Goal: Task Accomplishment & Management: Use online tool/utility

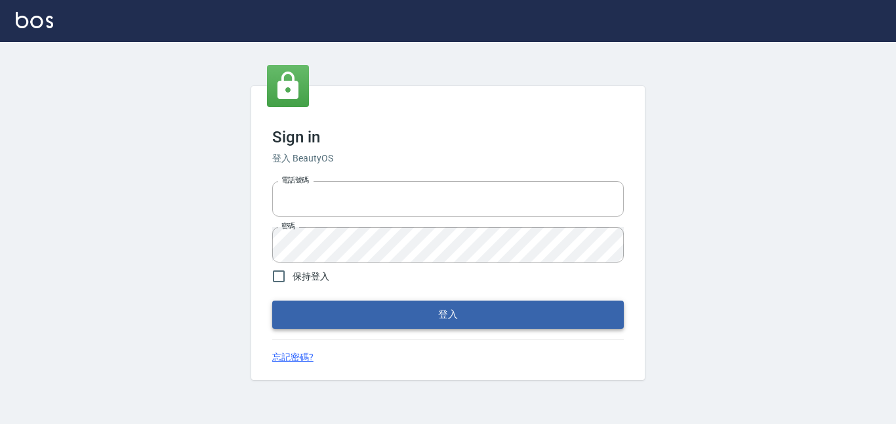
type input "27483569"
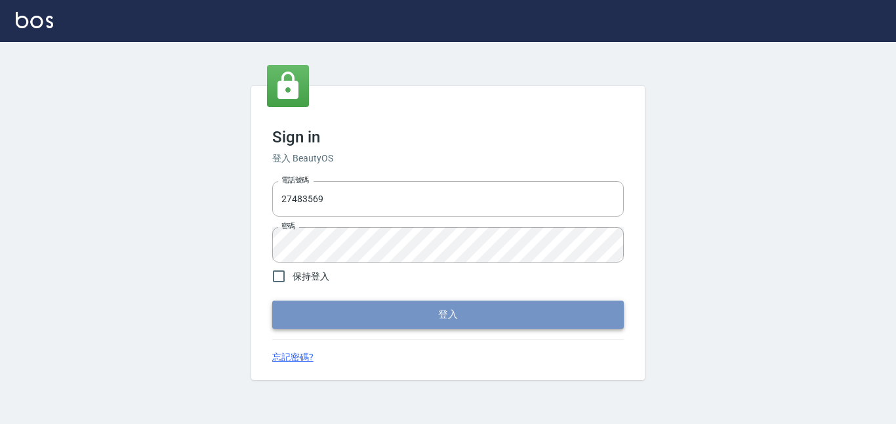
click at [502, 322] on button "登入" at bounding box center [448, 315] width 352 height 28
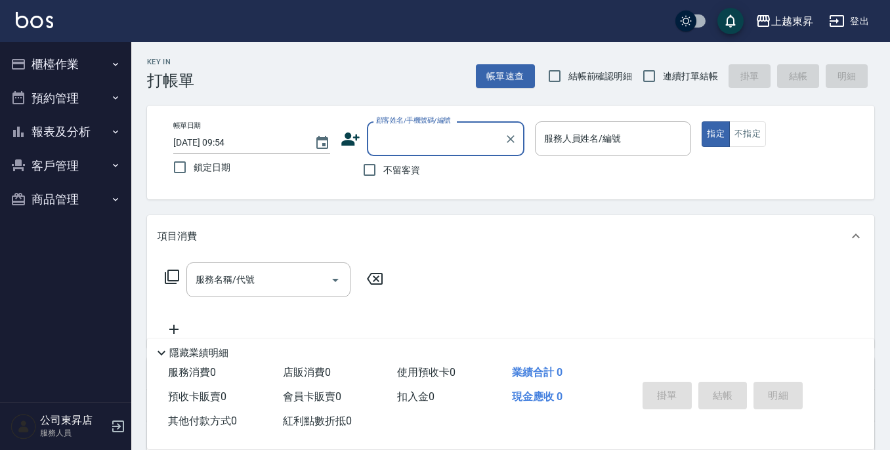
click at [76, 100] on button "預約管理" at bounding box center [65, 98] width 121 height 34
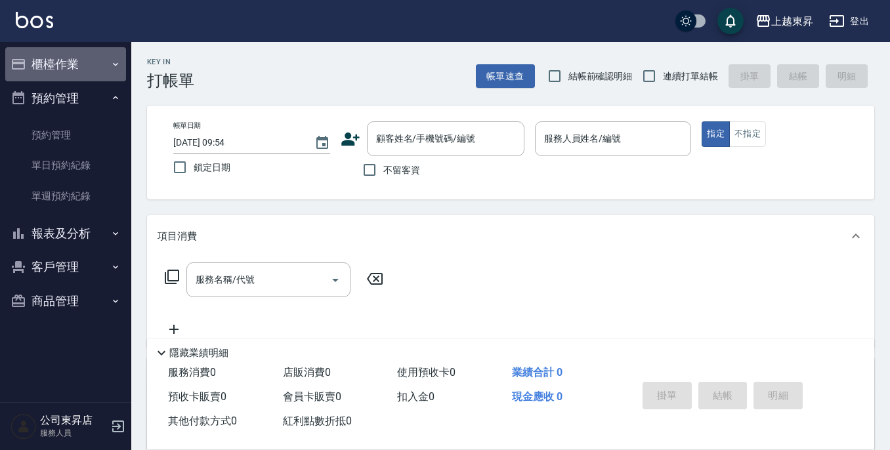
click at [89, 66] on button "櫃檯作業" at bounding box center [65, 64] width 121 height 34
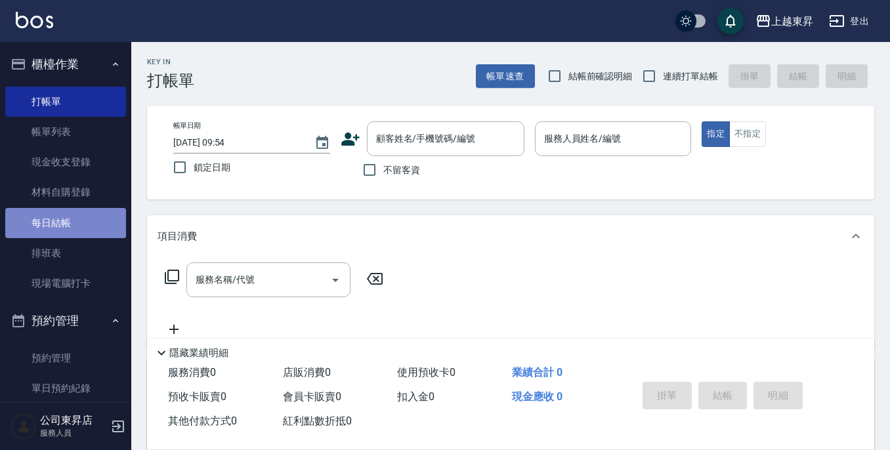
click at [96, 226] on link "每日結帳" at bounding box center [65, 223] width 121 height 30
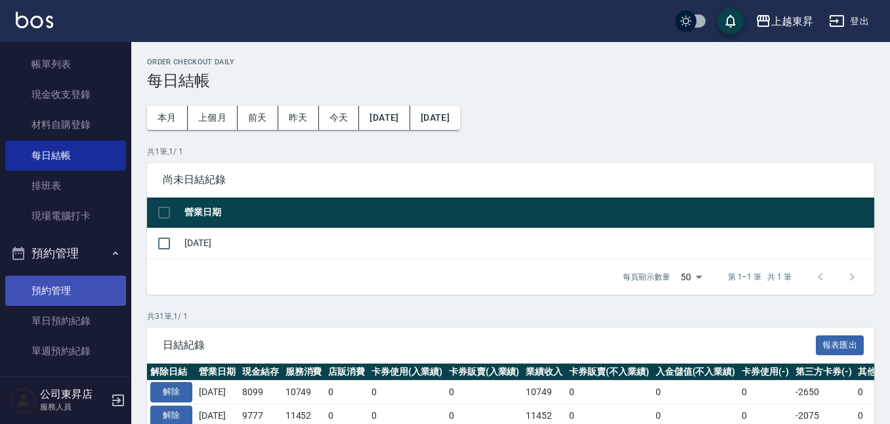
scroll to position [131, 0]
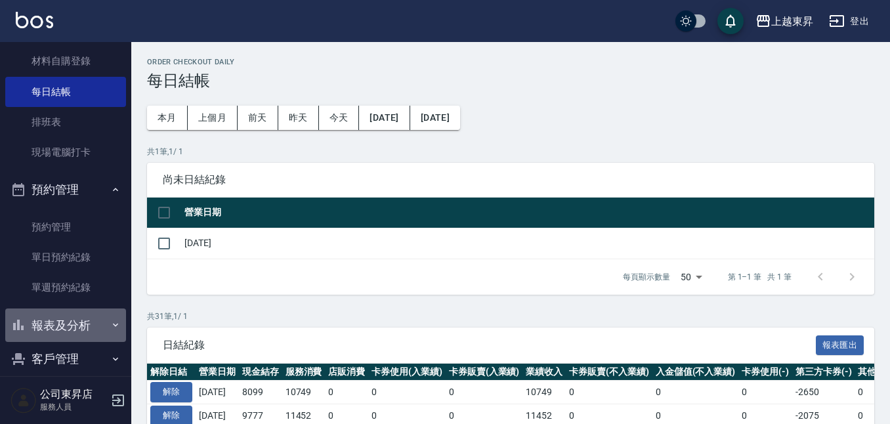
click at [78, 328] on button "報表及分析" at bounding box center [65, 325] width 121 height 34
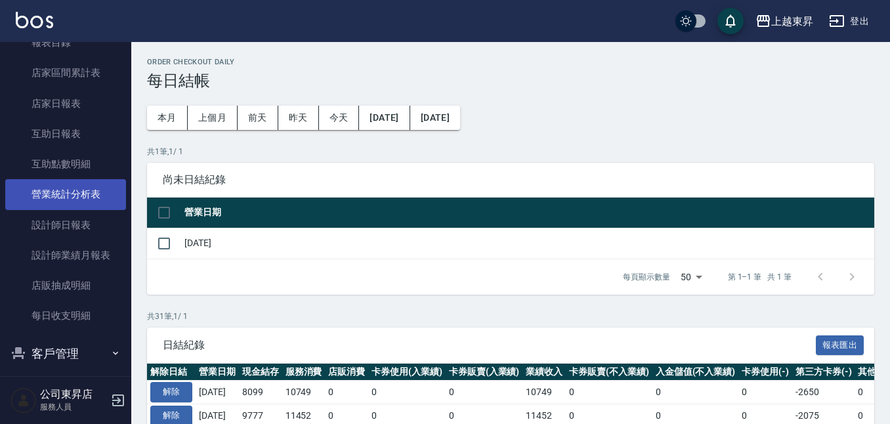
scroll to position [459, 0]
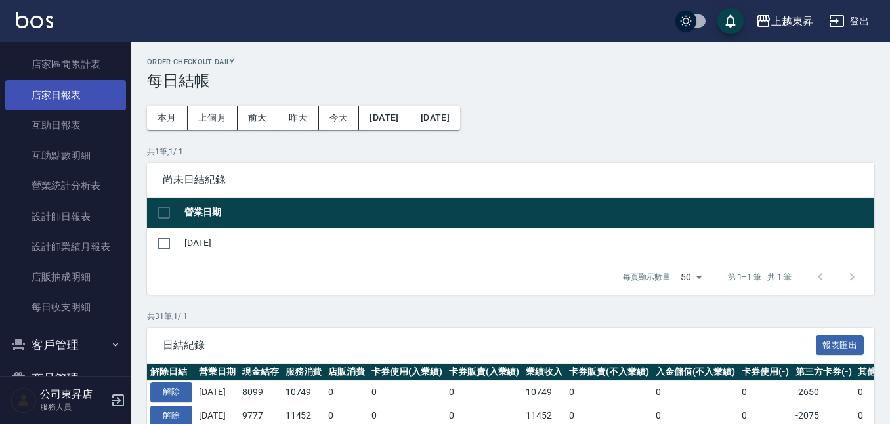
click at [91, 95] on link "店家日報表" at bounding box center [65, 95] width 121 height 30
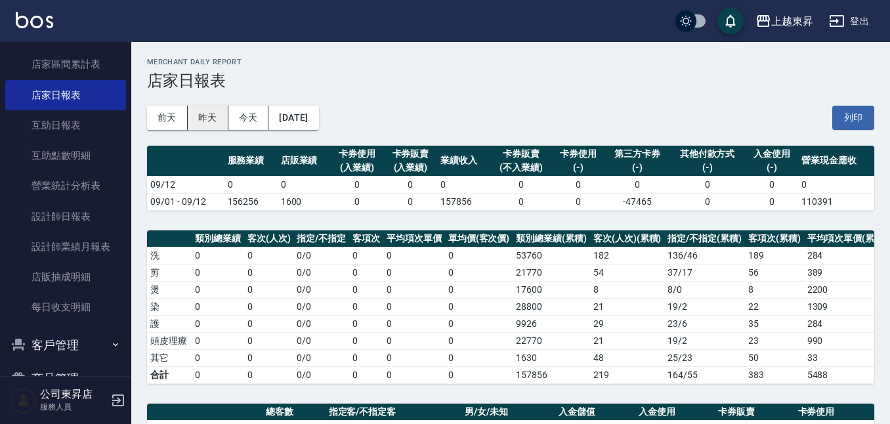
click at [212, 111] on button "昨天" at bounding box center [208, 118] width 41 height 24
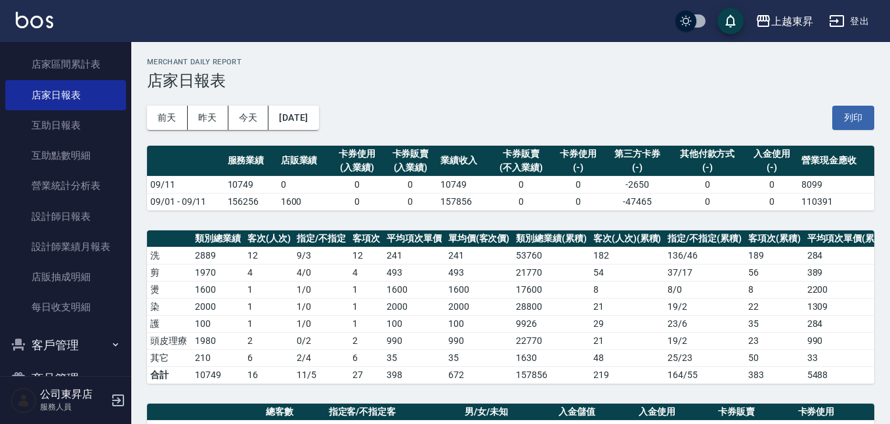
drag, startPoint x: 839, startPoint y: 124, endPoint x: 96, endPoint y: 349, distance: 776.8
click at [839, 124] on button "列印" at bounding box center [853, 118] width 42 height 24
click at [862, 112] on button "列印" at bounding box center [853, 118] width 42 height 24
click at [858, 111] on button "列印" at bounding box center [853, 118] width 42 height 24
click at [861, 123] on button "列印" at bounding box center [853, 118] width 42 height 24
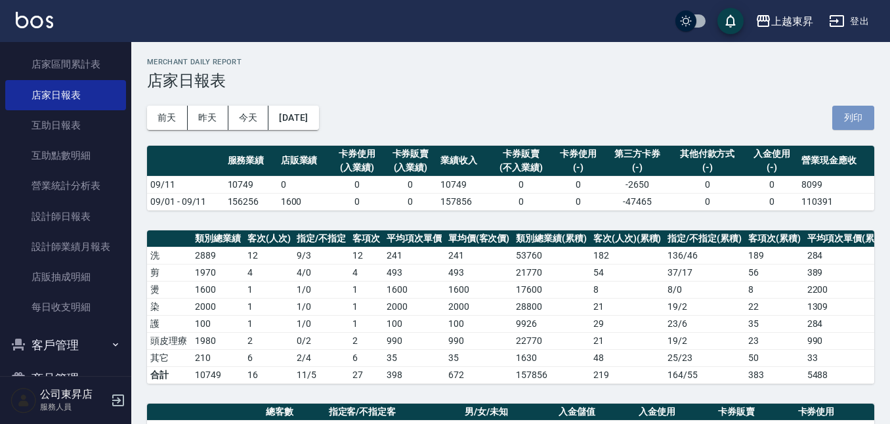
drag, startPoint x: 839, startPoint y: 114, endPoint x: 117, endPoint y: 348, distance: 758.7
click at [839, 114] on button "列印" at bounding box center [853, 118] width 42 height 24
